Goal: Check status: Check status

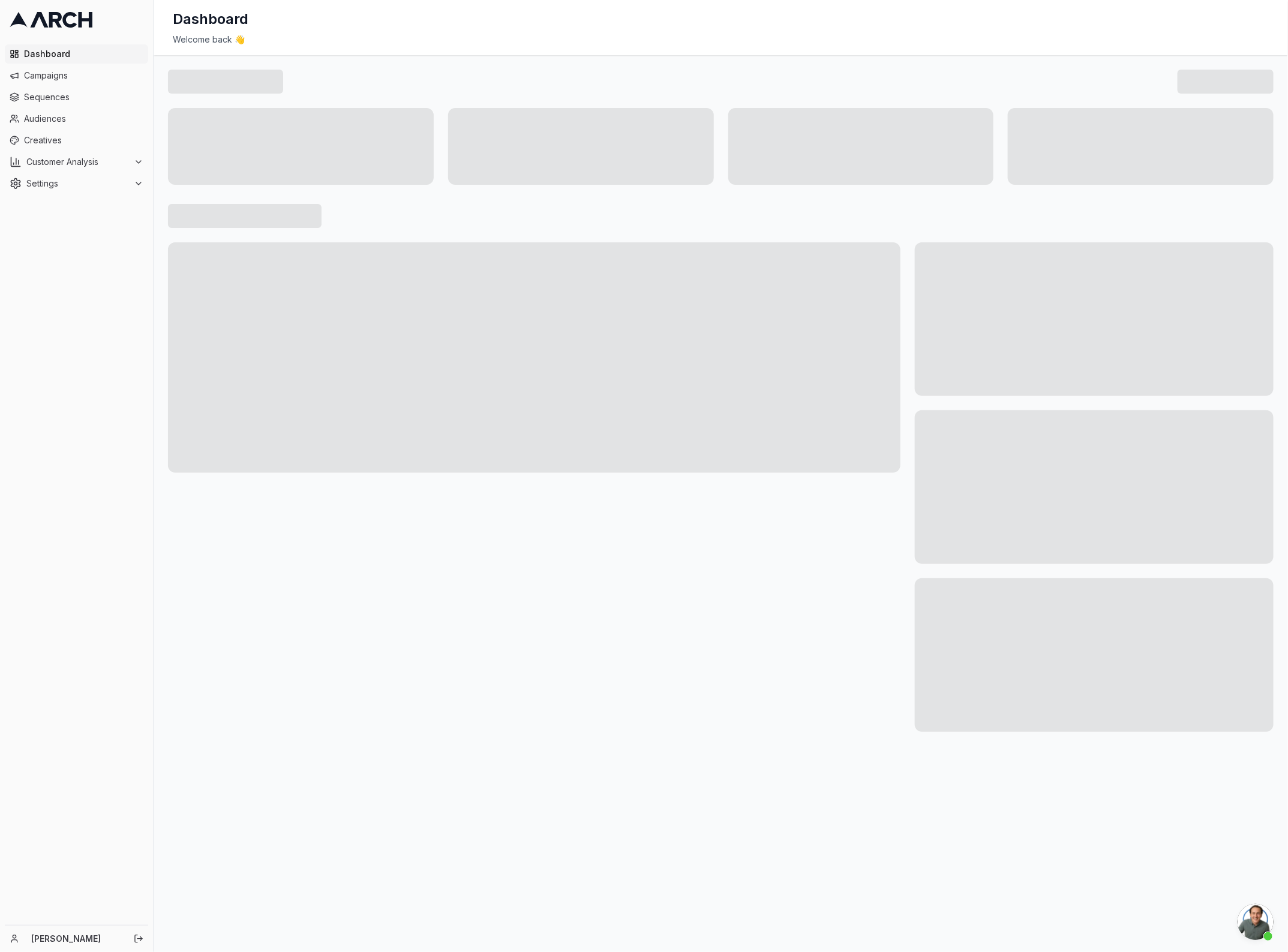
scroll to position [4306, 0]
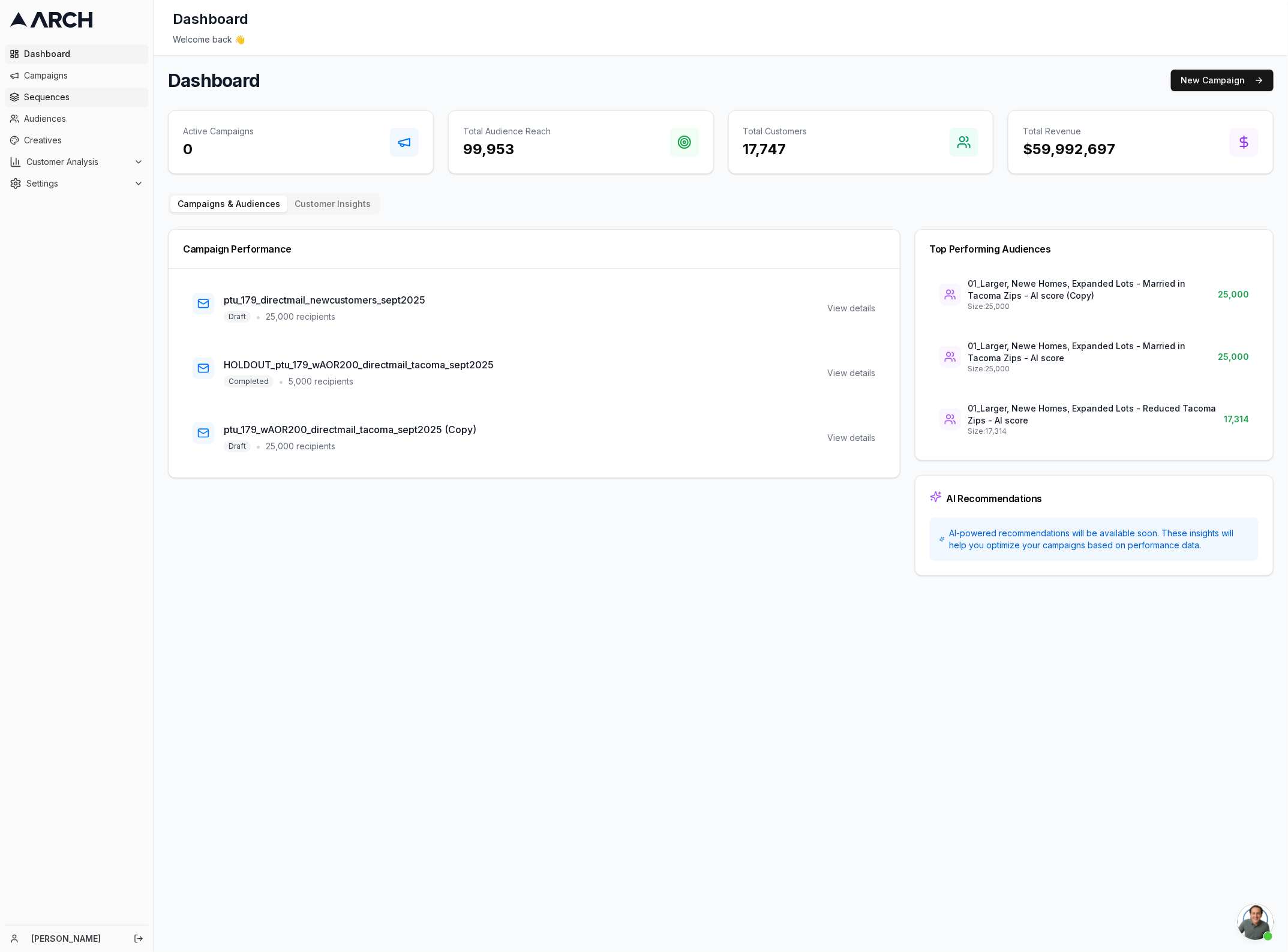
click at [41, 100] on span "Sequences" at bounding box center [83, 97] width 120 height 12
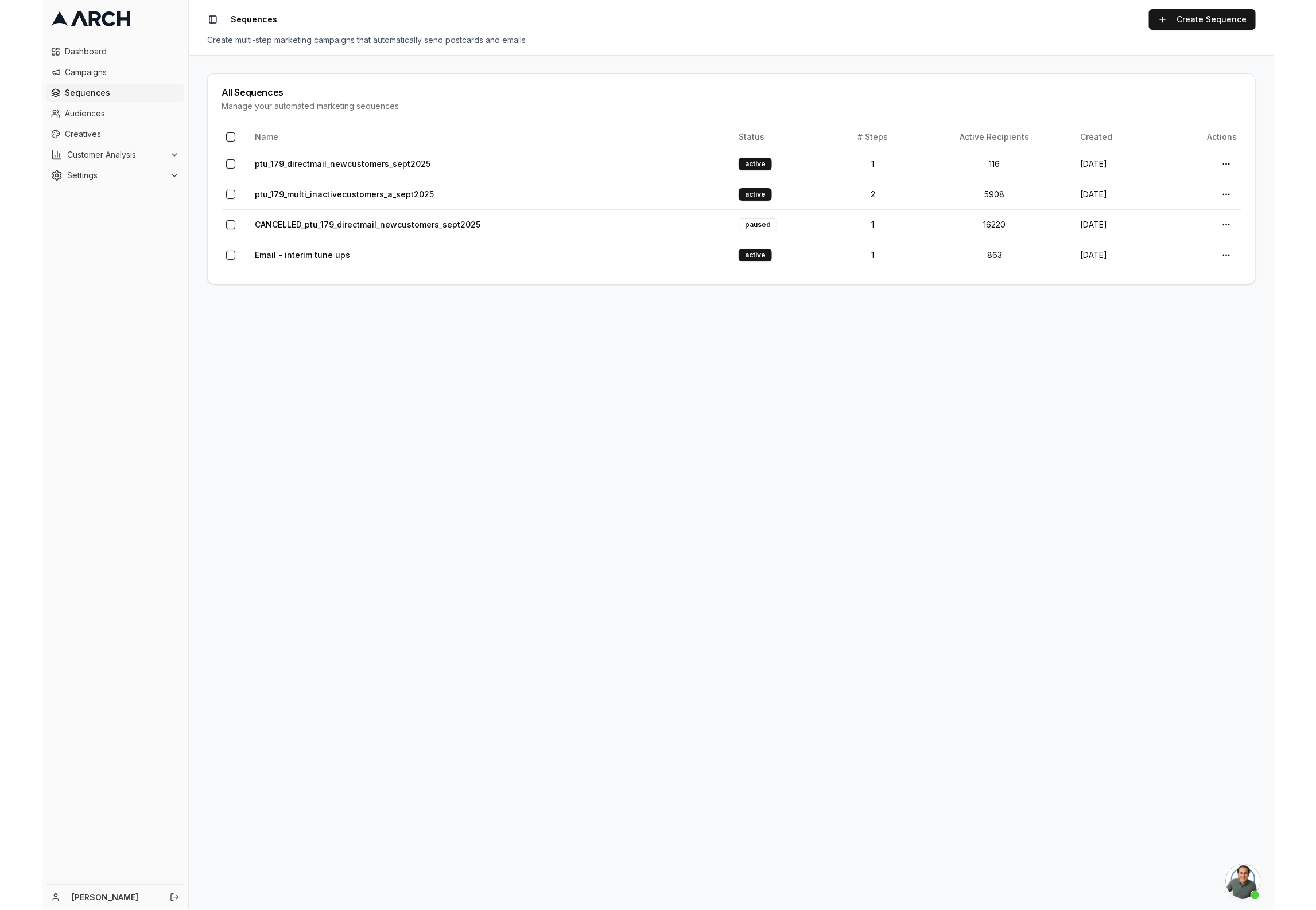
scroll to position [4116, 0]
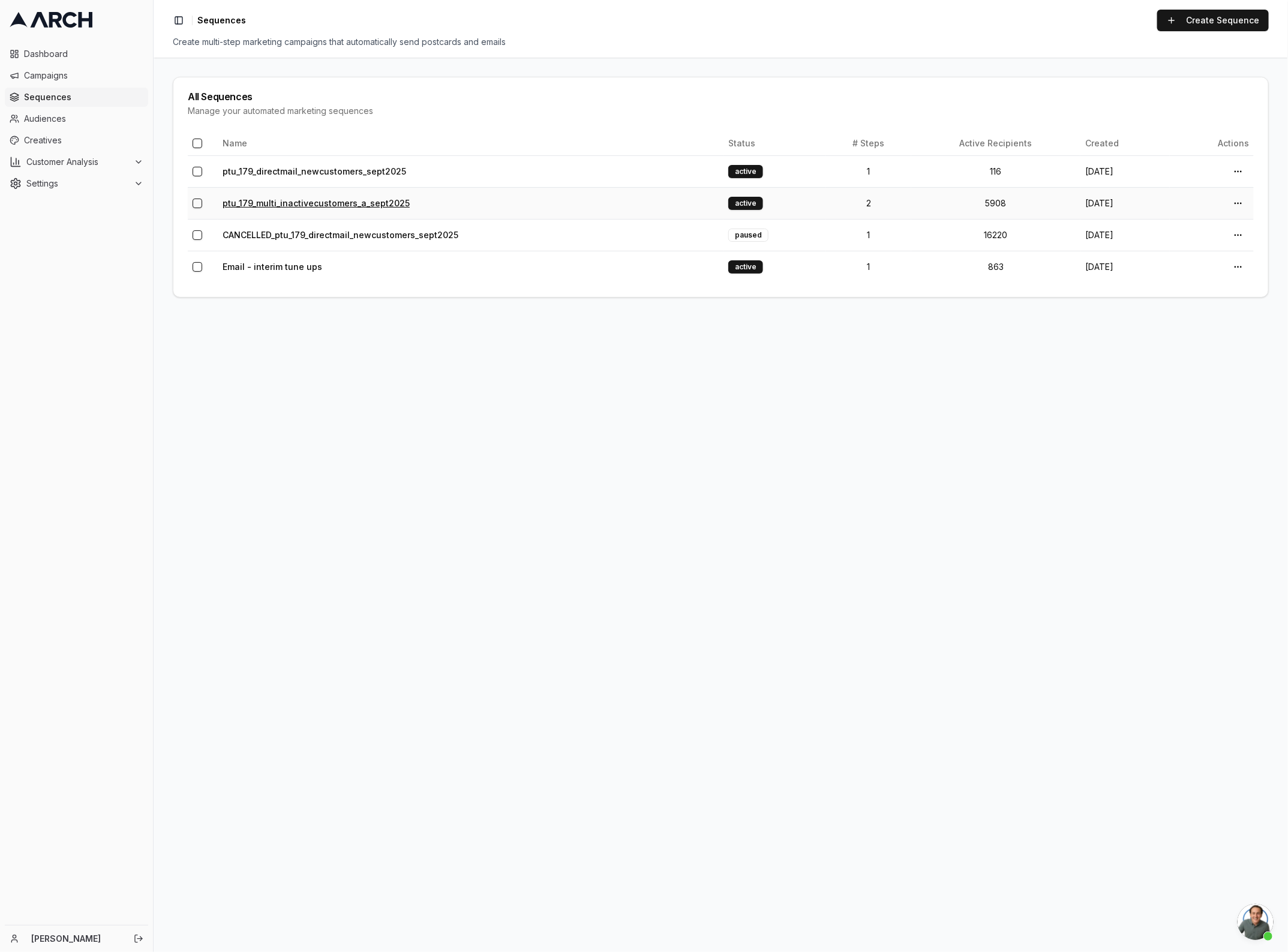
click at [296, 208] on link "ptu_179_multi_inactivecustomers_a_sept2025" at bounding box center [316, 202] width 187 height 10
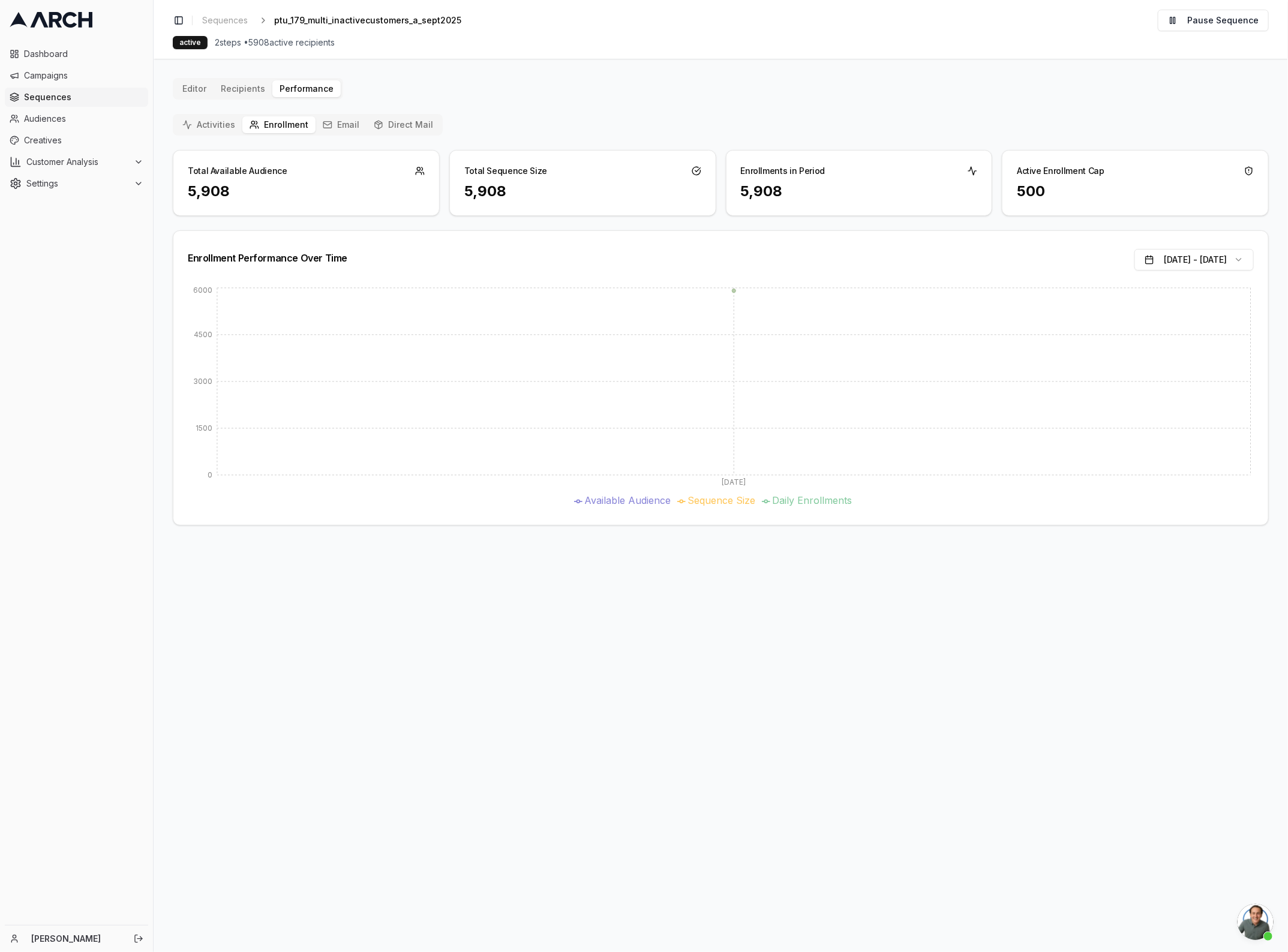
click at [326, 122] on rect "button" at bounding box center [328, 125] width 8 height 6
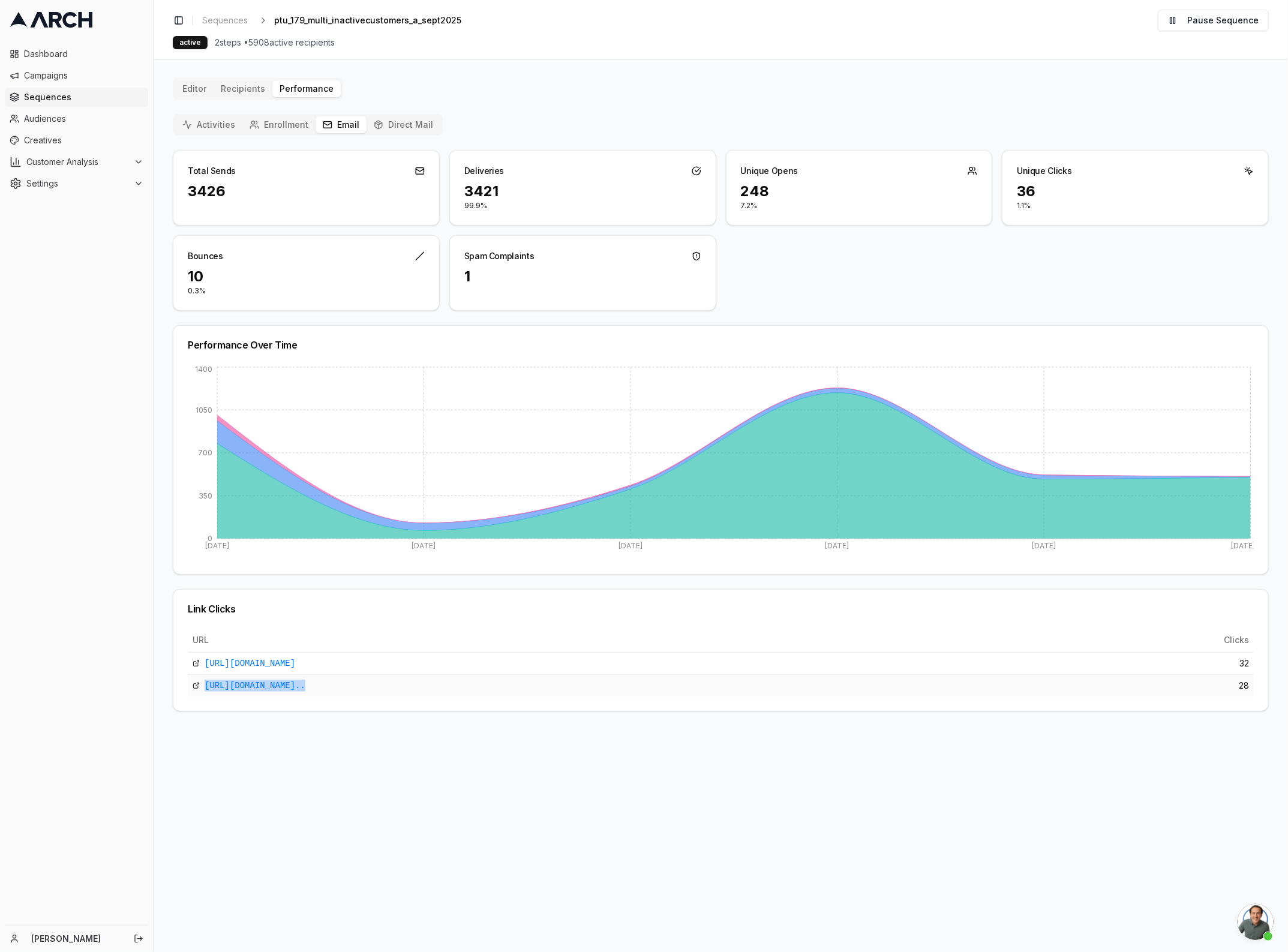
drag, startPoint x: 1253, startPoint y: 667, endPoint x: 1217, endPoint y: 689, distance: 42.2
click at [1218, 689] on tbody "[URL][DOMAIN_NAME] 32 [URL][DOMAIN_NAME].. 28" at bounding box center [721, 674] width 1066 height 44
click at [1213, 691] on td "28" at bounding box center [1224, 686] width 60 height 22
